Goal: Task Accomplishment & Management: Use online tool/utility

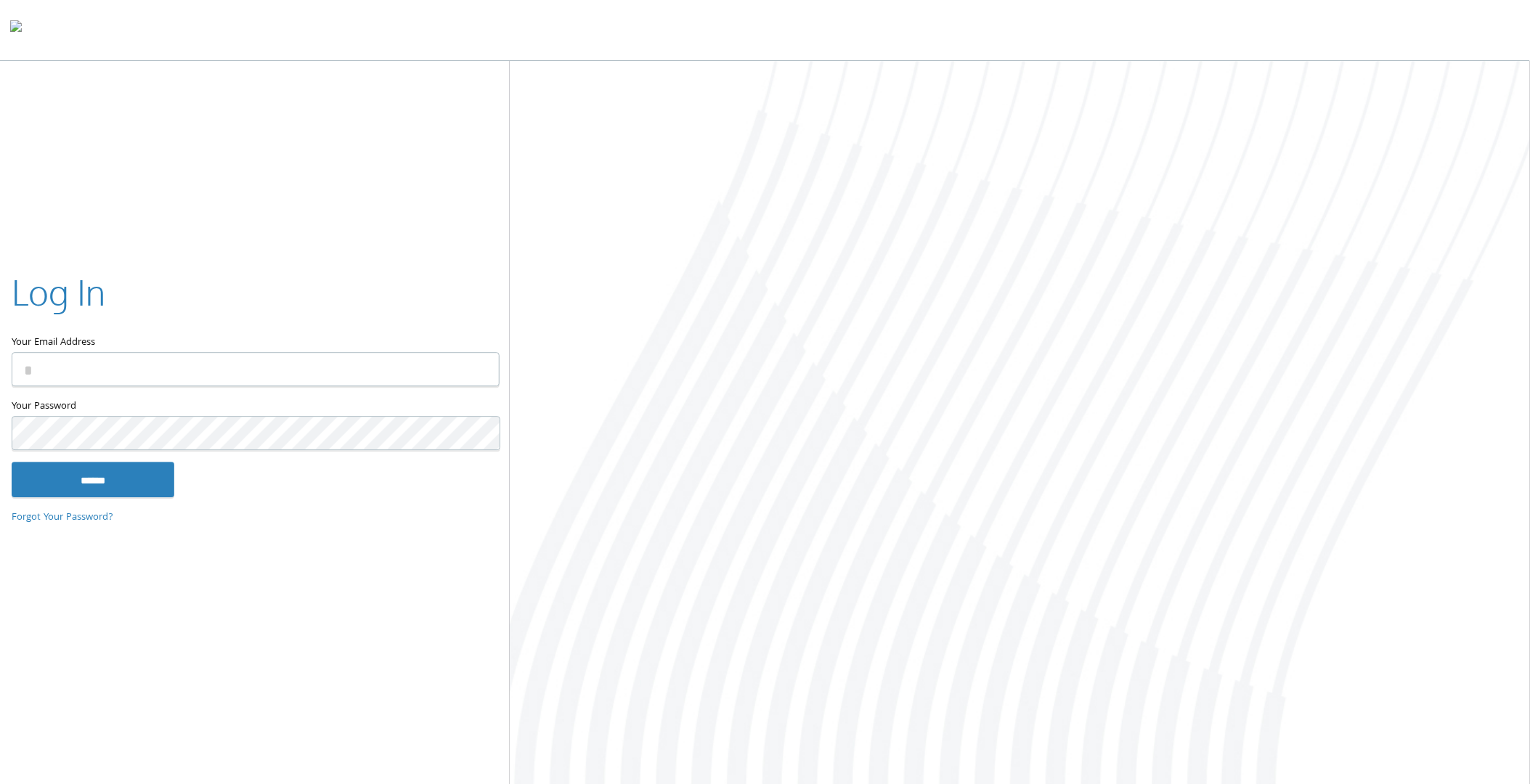
type input "**********"
click at [76, 488] on input "******" at bounding box center [93, 480] width 162 height 35
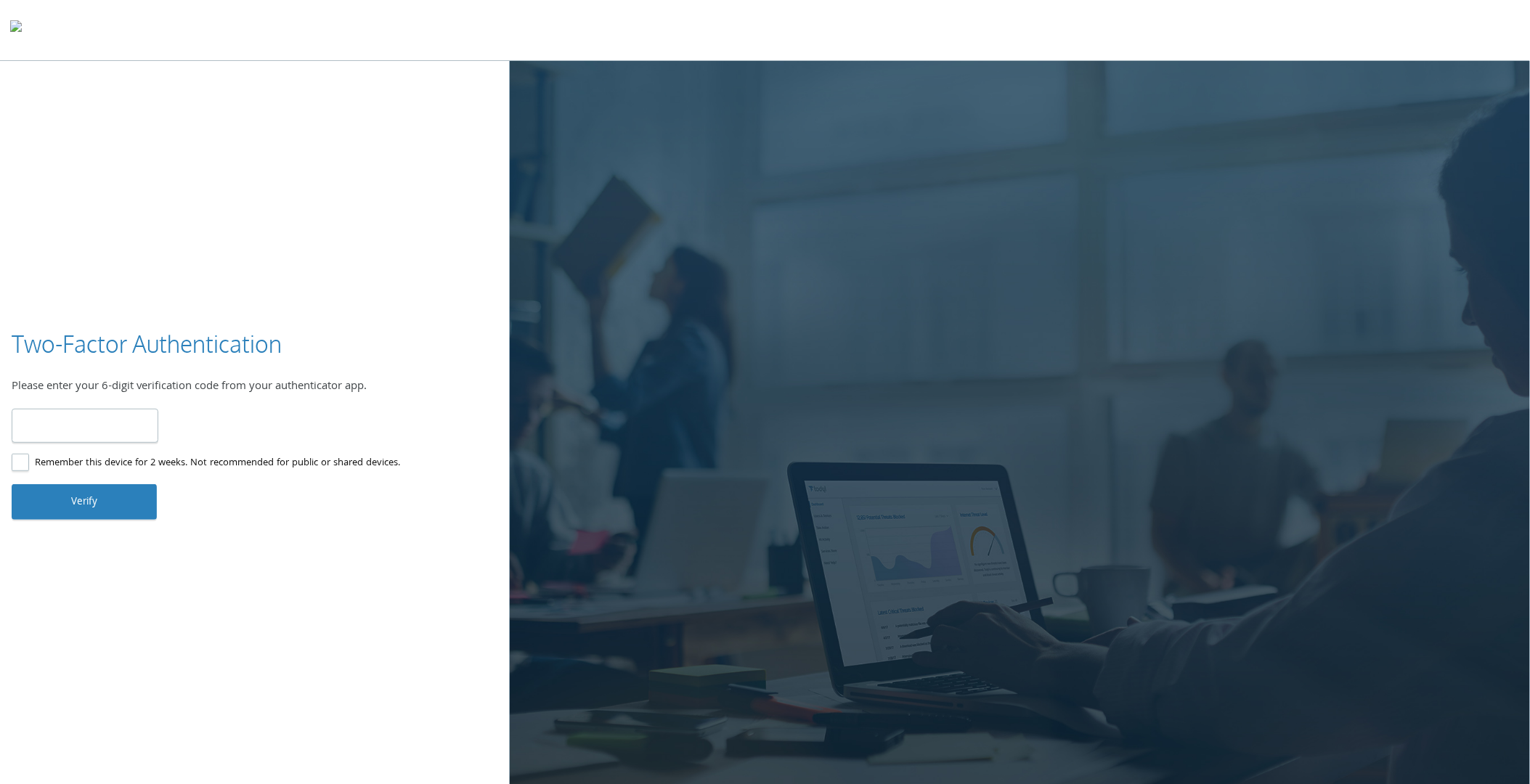
click at [96, 435] on input "number" at bounding box center [85, 426] width 147 height 34
type input "******"
